Goal: Information Seeking & Learning: Learn about a topic

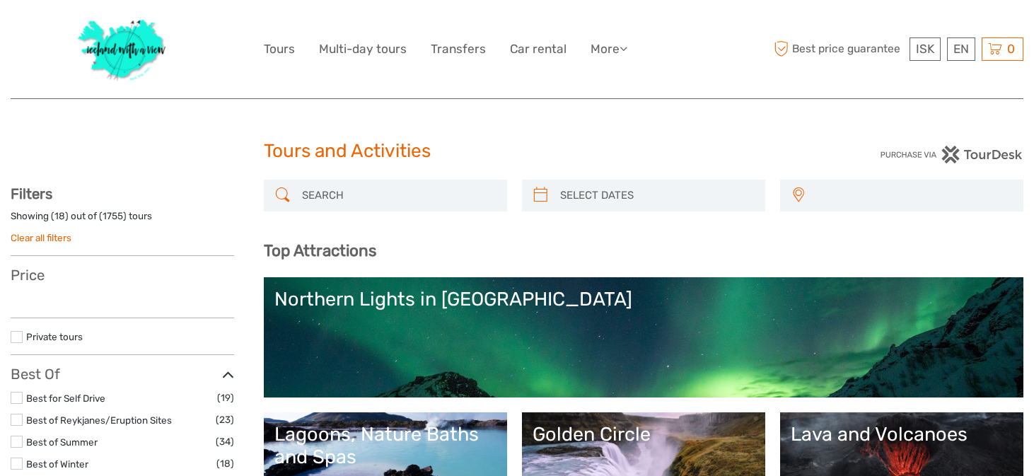
select select
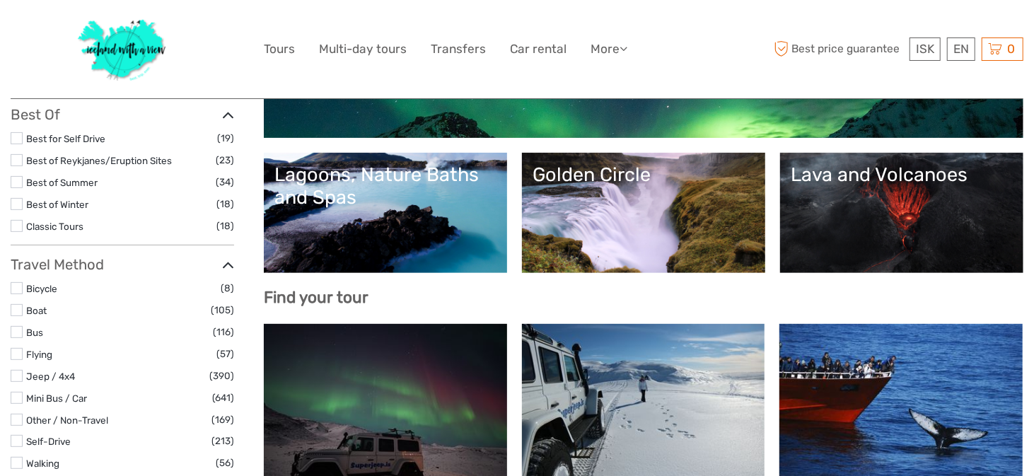
select select
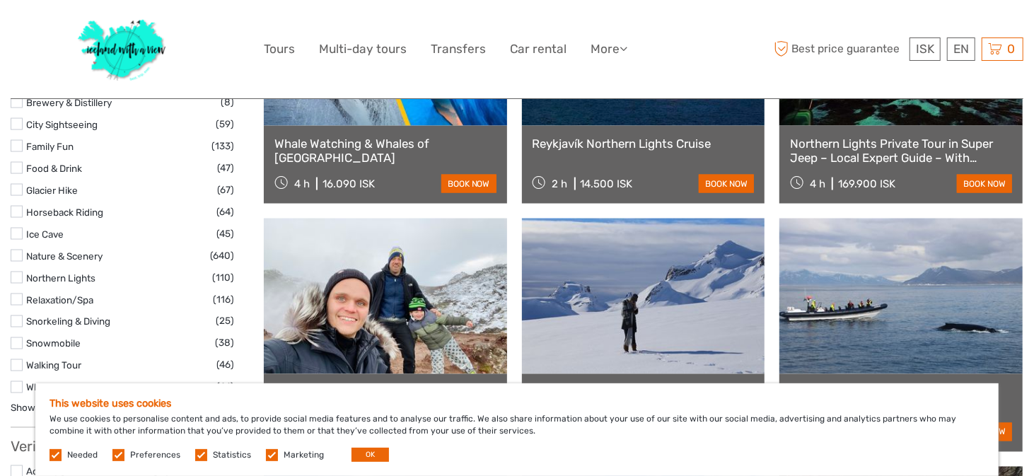
scroll to position [1359, 0]
click at [21, 231] on label at bounding box center [17, 233] width 12 height 12
click at [0, 0] on input "checkbox" at bounding box center [0, 0] width 0 height 0
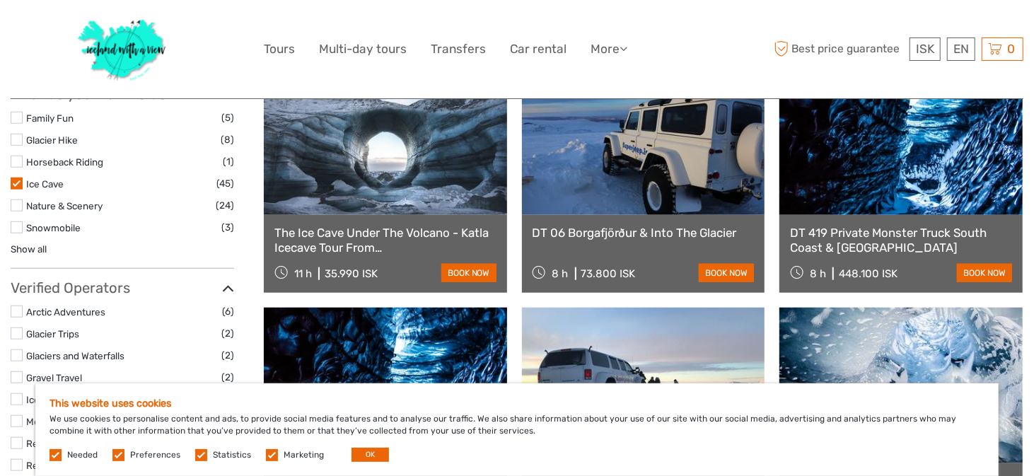
scroll to position [709, 0]
click at [28, 248] on link "Show all" at bounding box center [29, 248] width 36 height 11
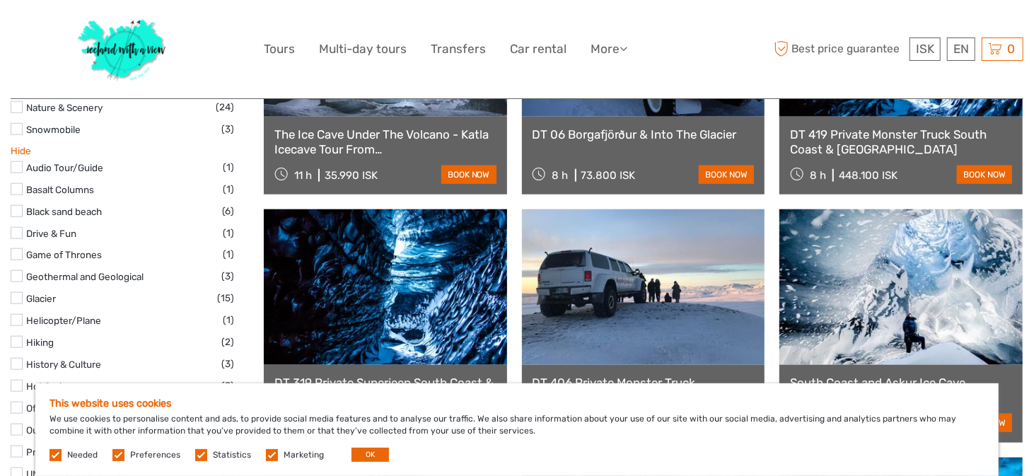
scroll to position [809, 0]
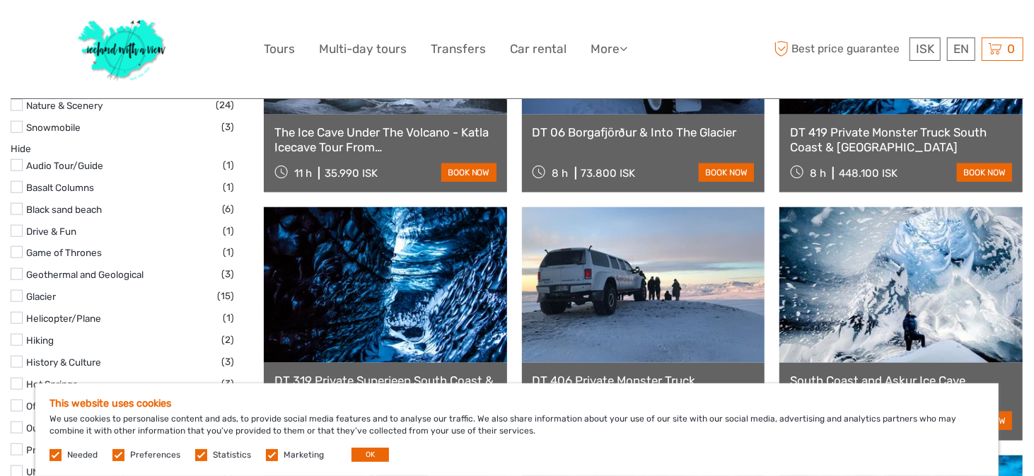
click at [21, 185] on label at bounding box center [17, 187] width 12 height 12
click at [0, 0] on input "checkbox" at bounding box center [0, 0] width 0 height 0
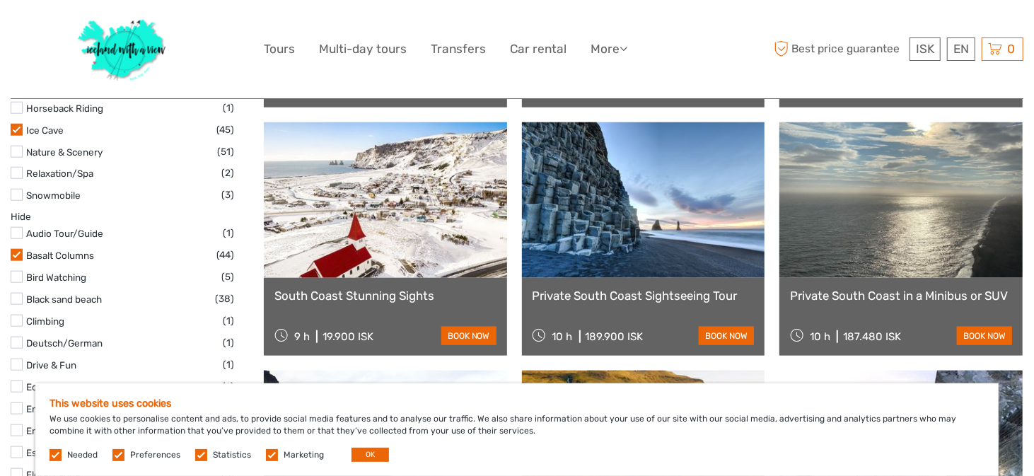
scroll to position [985, 0]
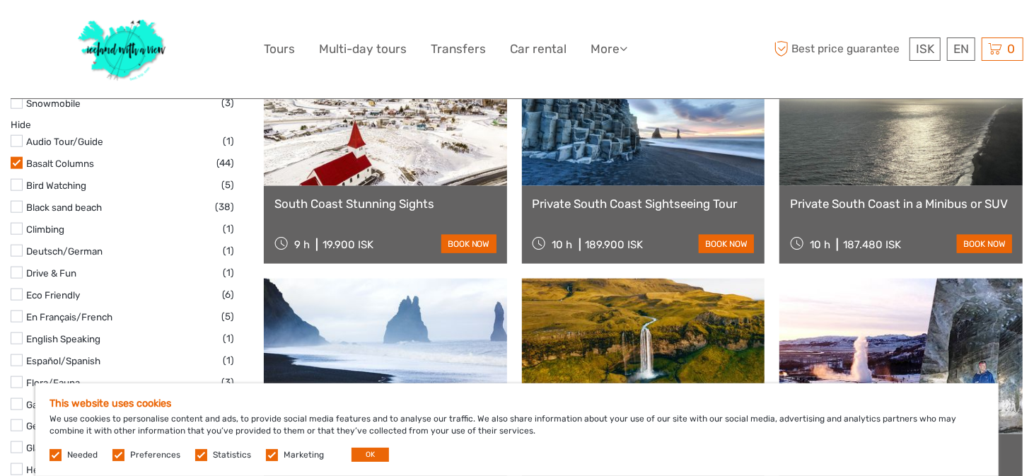
click at [19, 273] on label at bounding box center [17, 273] width 12 height 12
click at [0, 0] on input "checkbox" at bounding box center [0, 0] width 0 height 0
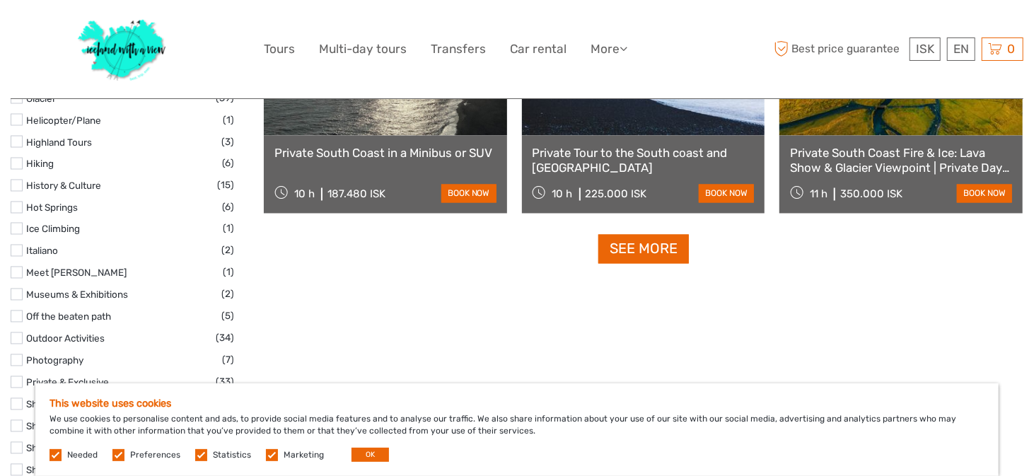
scroll to position [1535, 0]
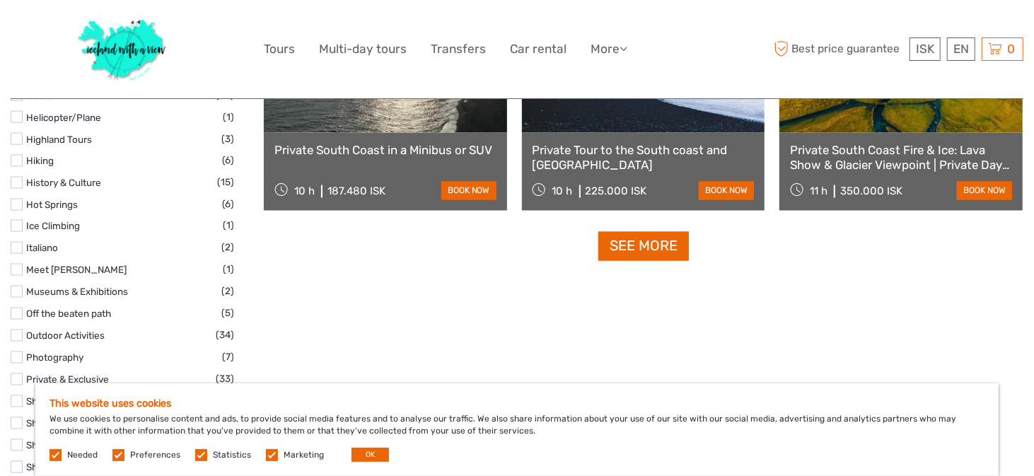
click at [16, 204] on label at bounding box center [17, 205] width 12 height 12
click at [0, 0] on input "checkbox" at bounding box center [0, 0] width 0 height 0
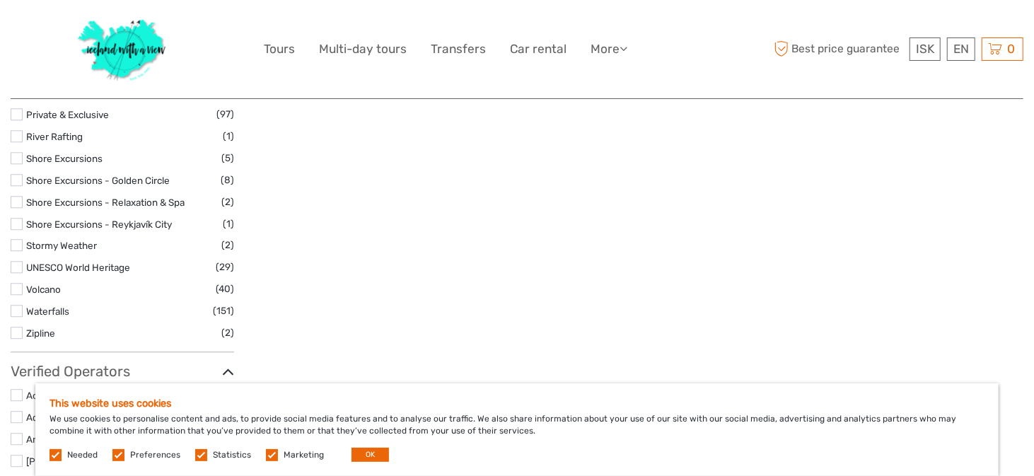
scroll to position [2244, 0]
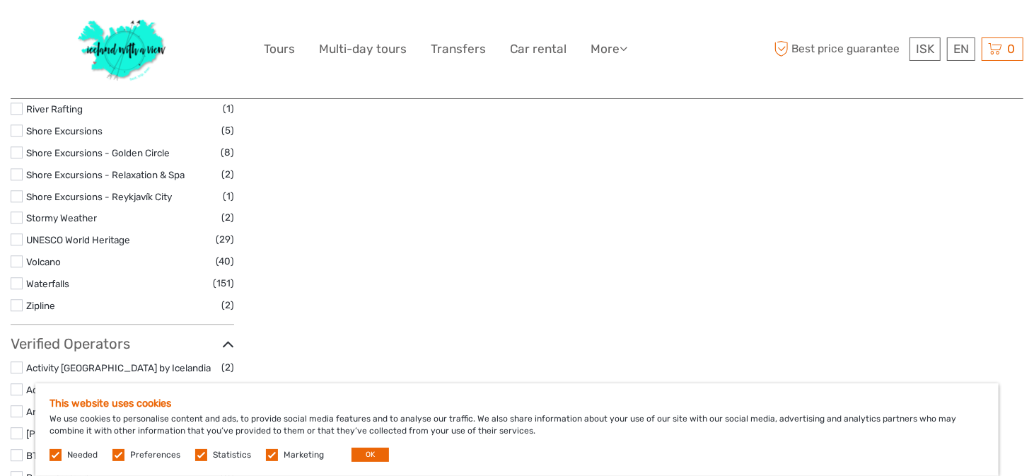
click at [18, 258] on label at bounding box center [17, 261] width 12 height 12
click at [0, 0] on input "checkbox" at bounding box center [0, 0] width 0 height 0
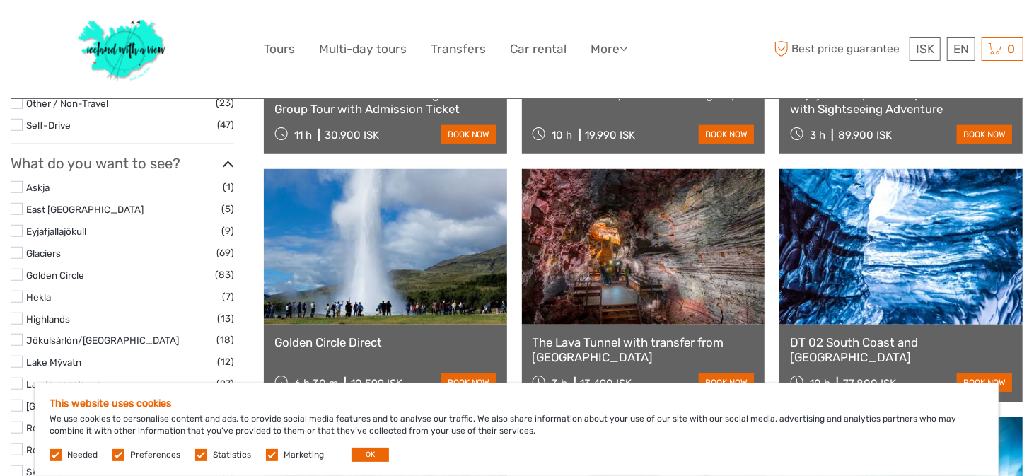
scroll to position [597, 0]
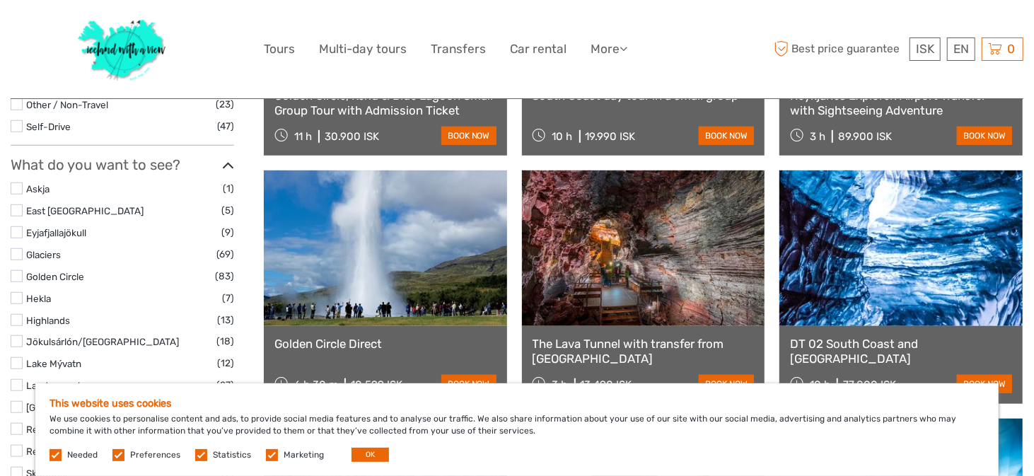
click at [18, 256] on label at bounding box center [17, 254] width 12 height 12
click at [0, 0] on input "checkbox" at bounding box center [0, 0] width 0 height 0
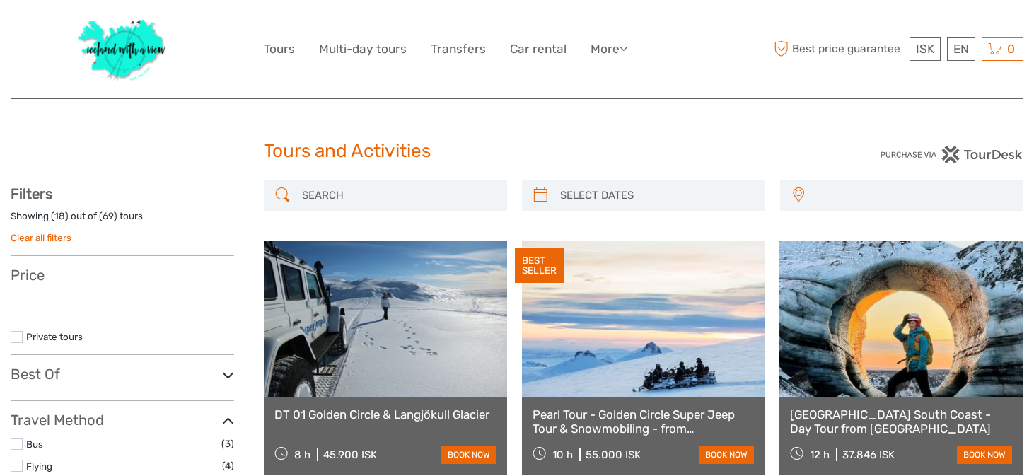
select select
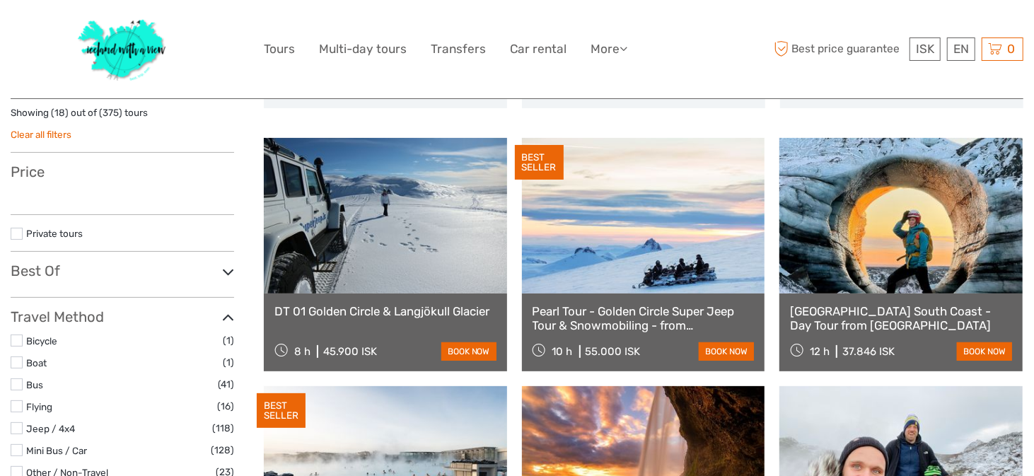
select select
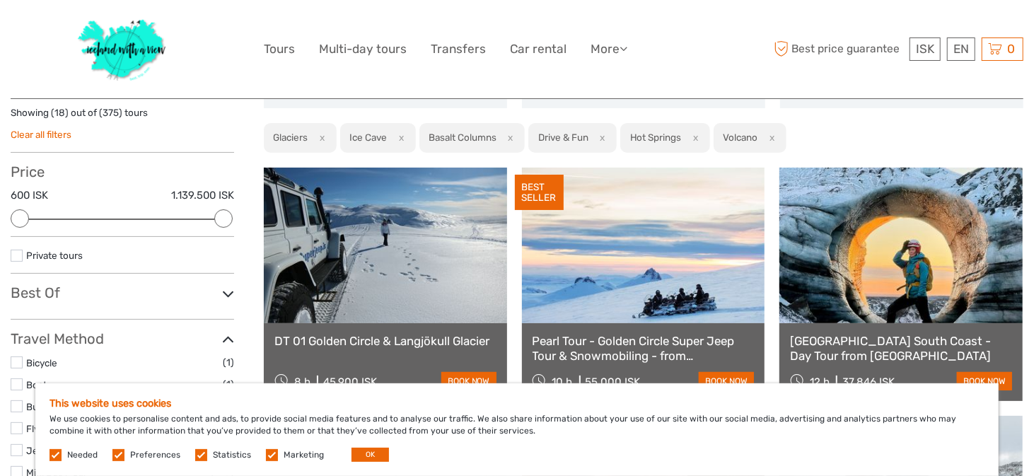
scroll to position [0, 0]
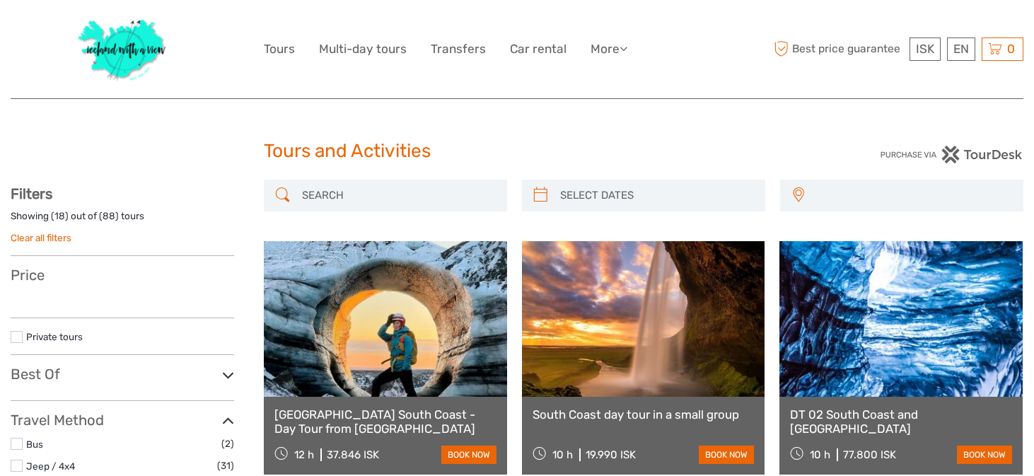
select select
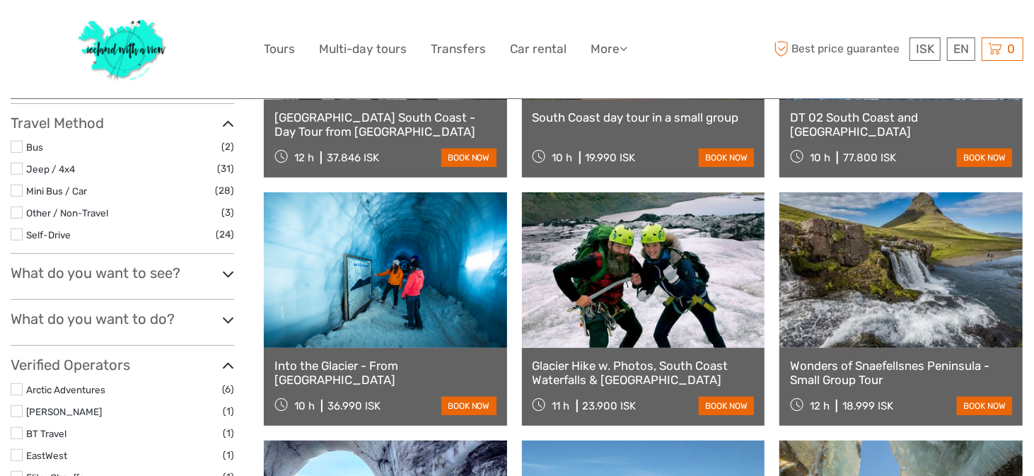
drag, startPoint x: 0, startPoint y: 0, endPoint x: 118, endPoint y: 46, distance: 126.8
click at [118, 46] on img at bounding box center [122, 49] width 103 height 77
select select
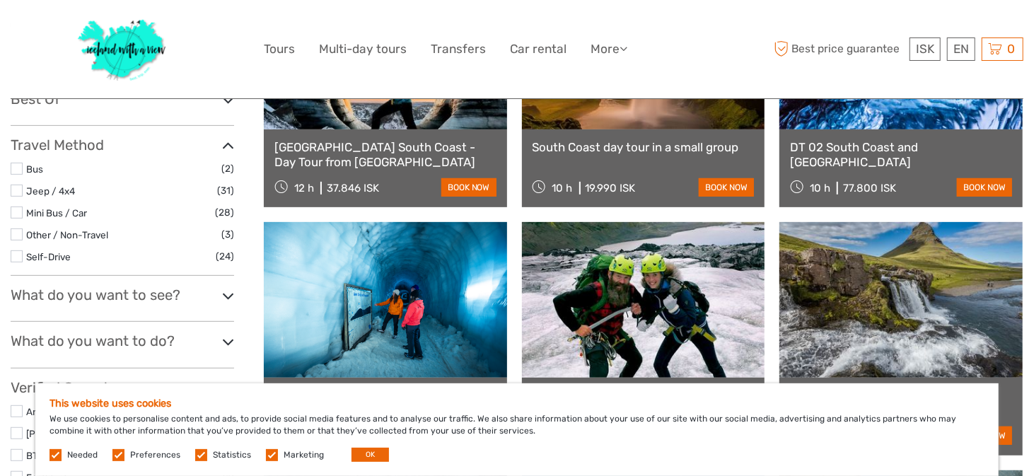
scroll to position [0, 0]
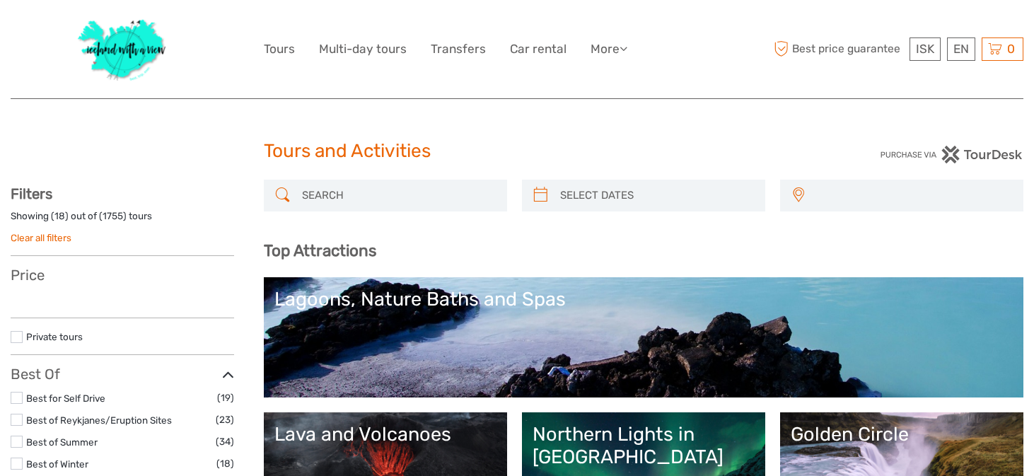
select select
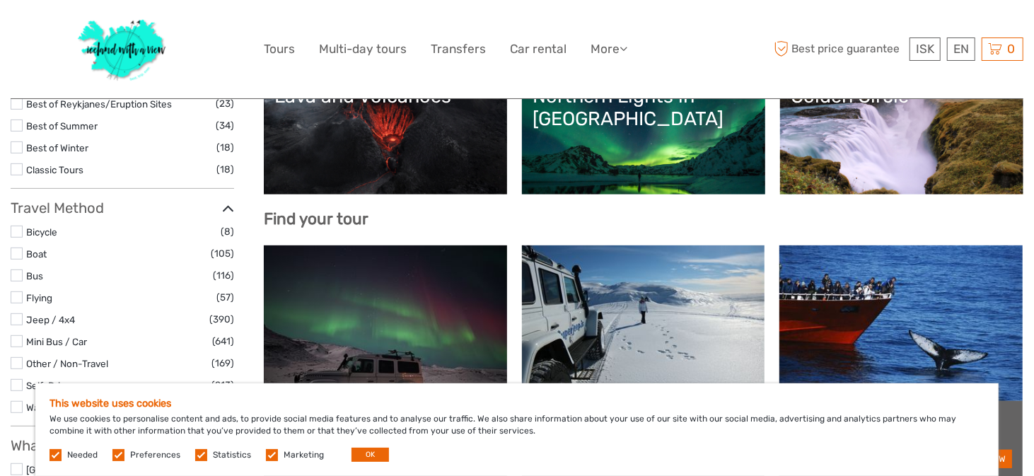
scroll to position [217, 0]
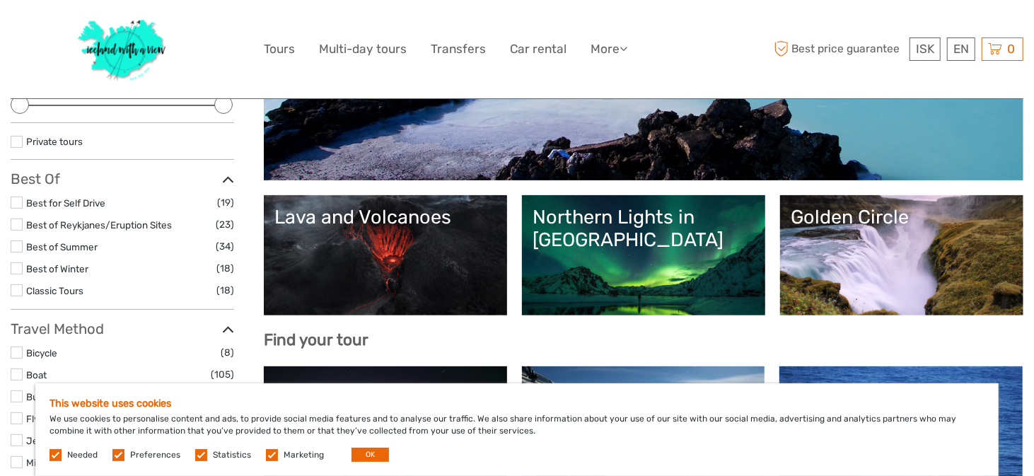
drag, startPoint x: 272, startPoint y: 453, endPoint x: 261, endPoint y: 453, distance: 10.6
click at [272, 453] on label at bounding box center [272, 455] width 12 height 12
click at [0, 0] on input "checkbox" at bounding box center [0, 0] width 0 height 0
click at [198, 450] on label at bounding box center [201, 455] width 12 height 12
click at [0, 0] on input "checkbox" at bounding box center [0, 0] width 0 height 0
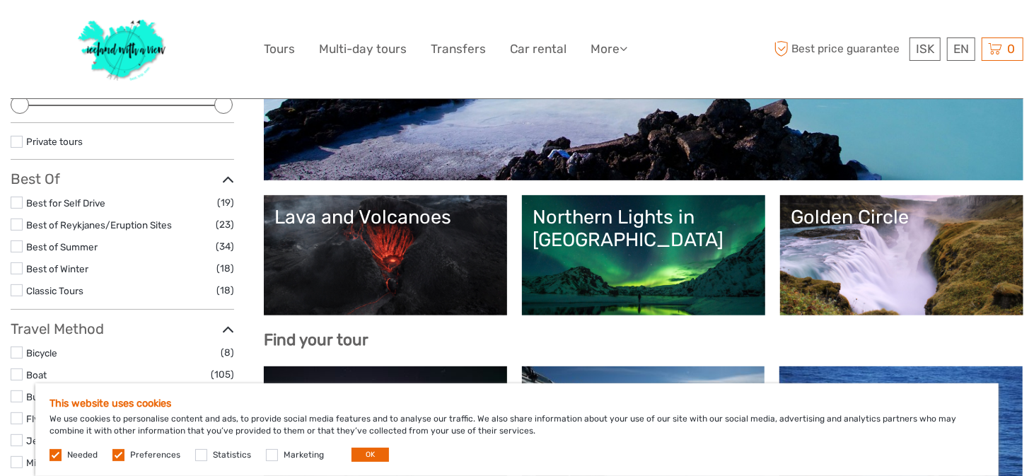
click at [117, 453] on label at bounding box center [118, 455] width 12 height 12
click at [0, 0] on input "checkbox" at bounding box center [0, 0] width 0 height 0
click at [54, 456] on label at bounding box center [56, 455] width 12 height 12
click at [358, 452] on button "OK" at bounding box center [370, 455] width 37 height 14
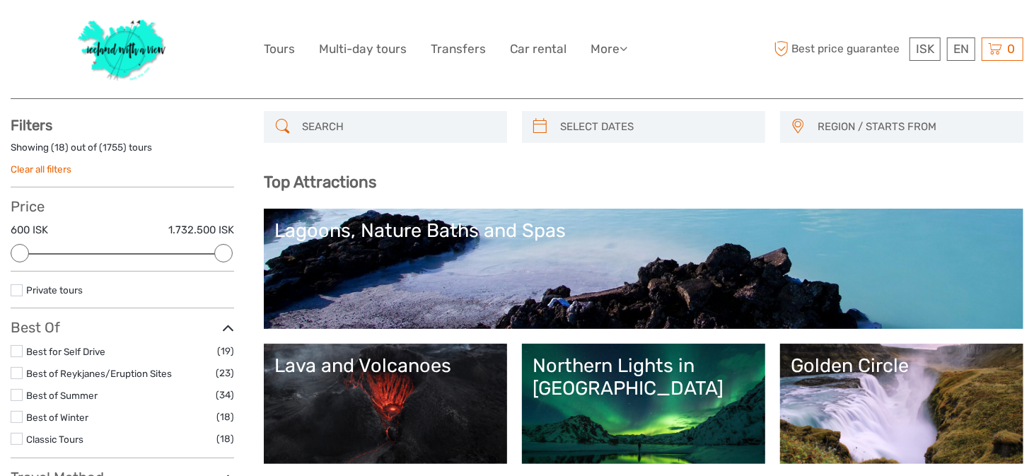
scroll to position [0, 0]
